Goal: Task Accomplishment & Management: Manage account settings

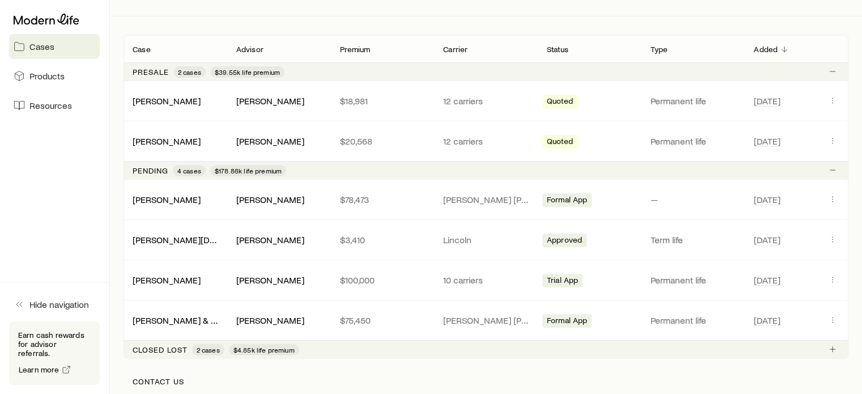
scroll to position [227, 0]
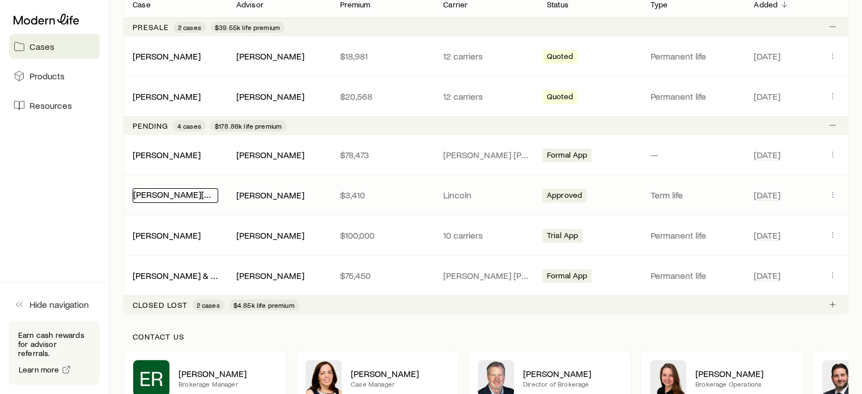
click at [171, 194] on link "[PERSON_NAME][DEMOGRAPHIC_DATA]" at bounding box center [213, 194] width 160 height 11
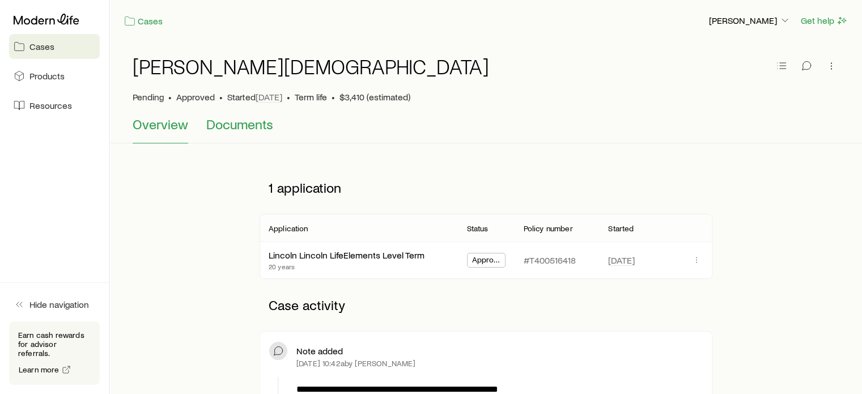
click at [214, 124] on span "Documents" at bounding box center [239, 124] width 67 height 16
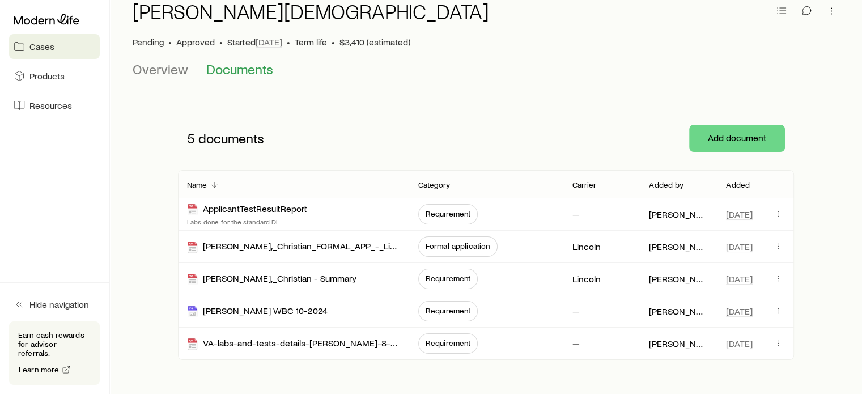
scroll to position [57, 0]
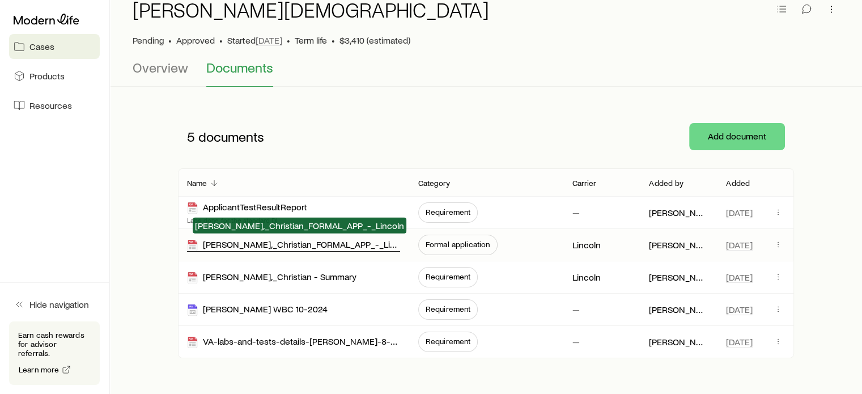
click at [292, 246] on div "Twyman,_Christian_FORMAL_APP_-_Lincoln" at bounding box center [293, 245] width 213 height 13
